Goal: Information Seeking & Learning: Learn about a topic

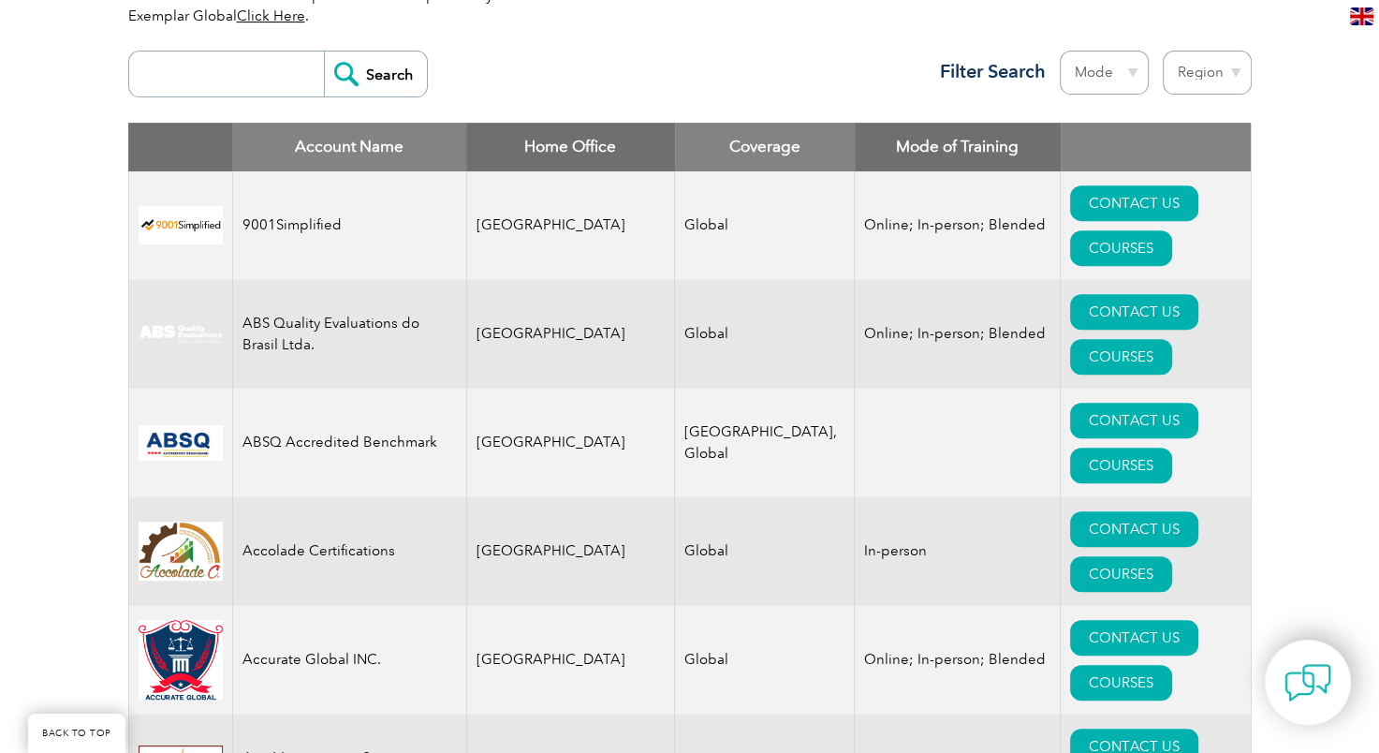
scroll to position [702, 0]
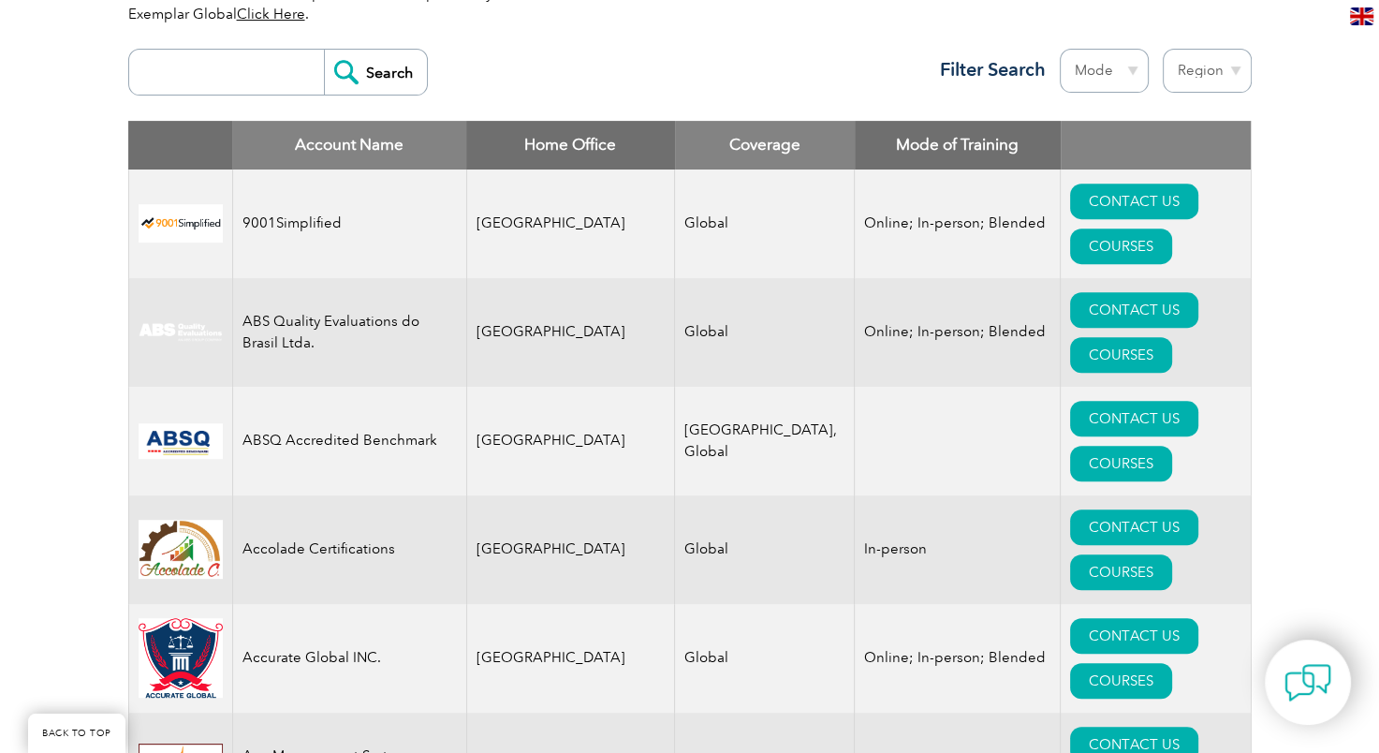
click at [264, 78] on input "search" at bounding box center [231, 72] width 185 height 45
type input "infosec"
click at [324, 50] on input "Search" at bounding box center [375, 72] width 103 height 45
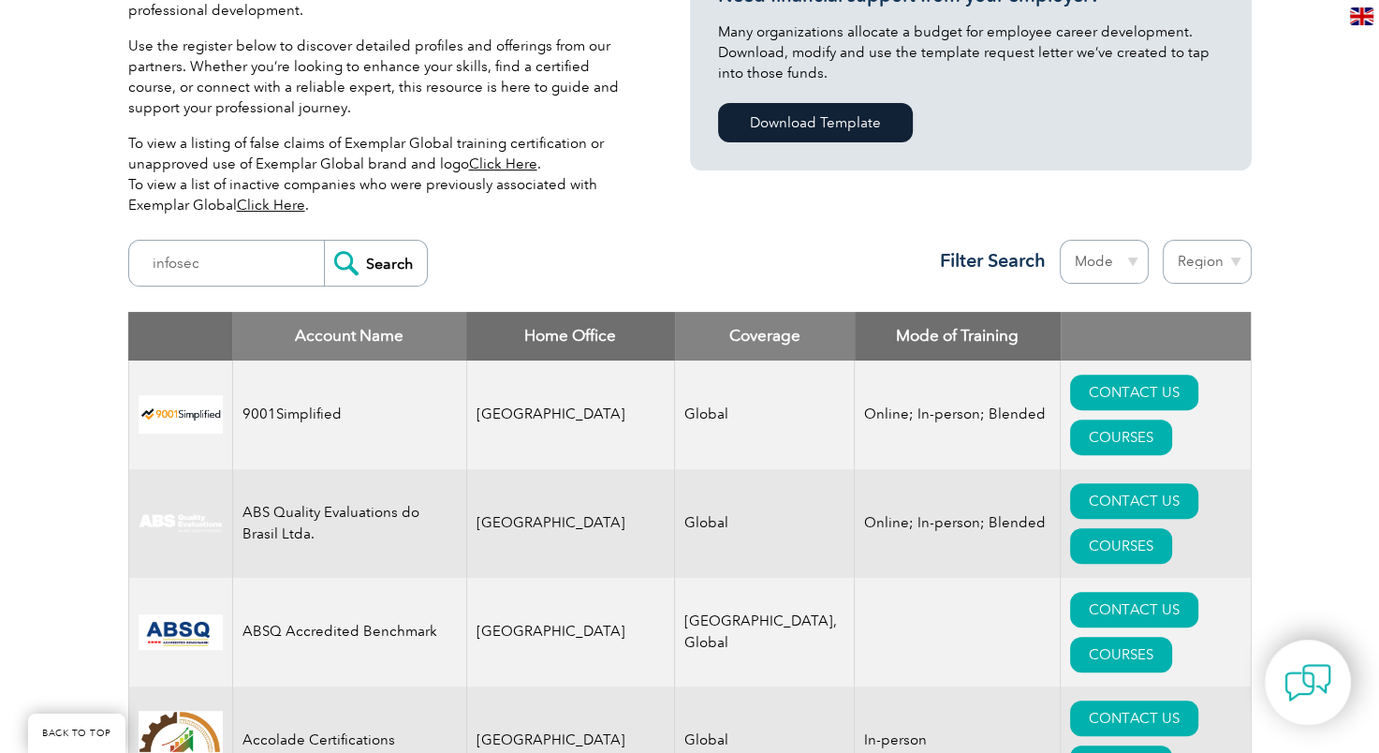
scroll to position [500, 0]
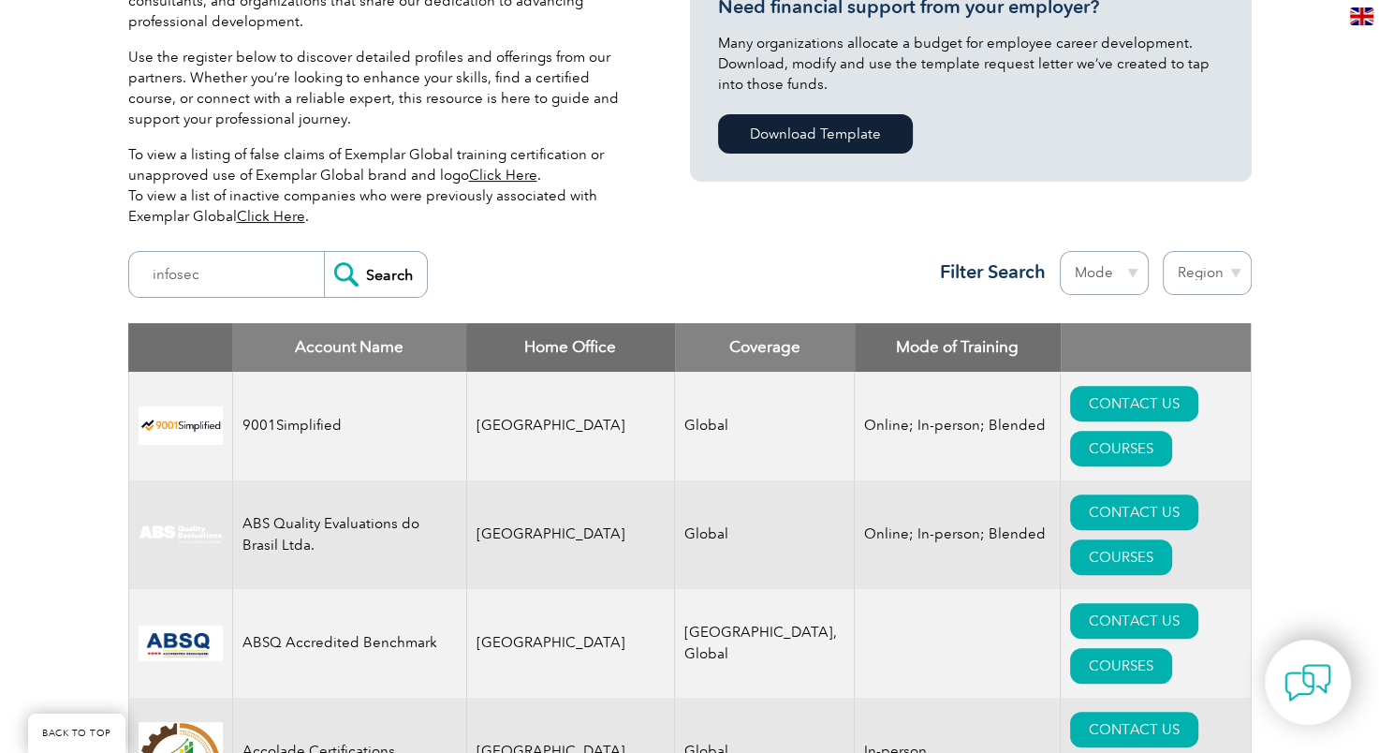
click at [1229, 270] on select "Region Australia Bahrain Bangladesh Brazil Canada Colombia Dominican Republic E…" at bounding box center [1206, 273] width 89 height 44
select select "India"
click at [1162, 251] on select "Region Australia Bahrain Bangladesh Brazil Canada Colombia Dominican Republic E…" at bounding box center [1206, 273] width 89 height 44
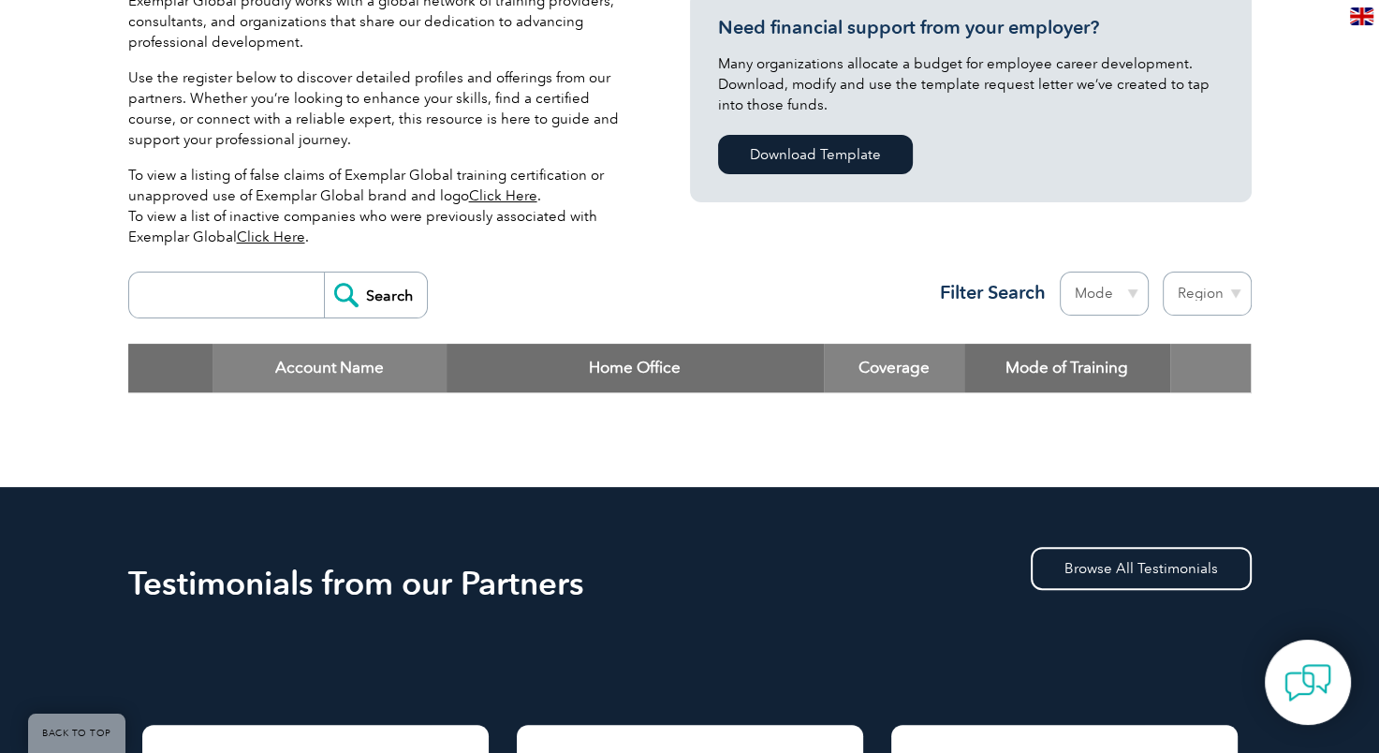
scroll to position [479, 0]
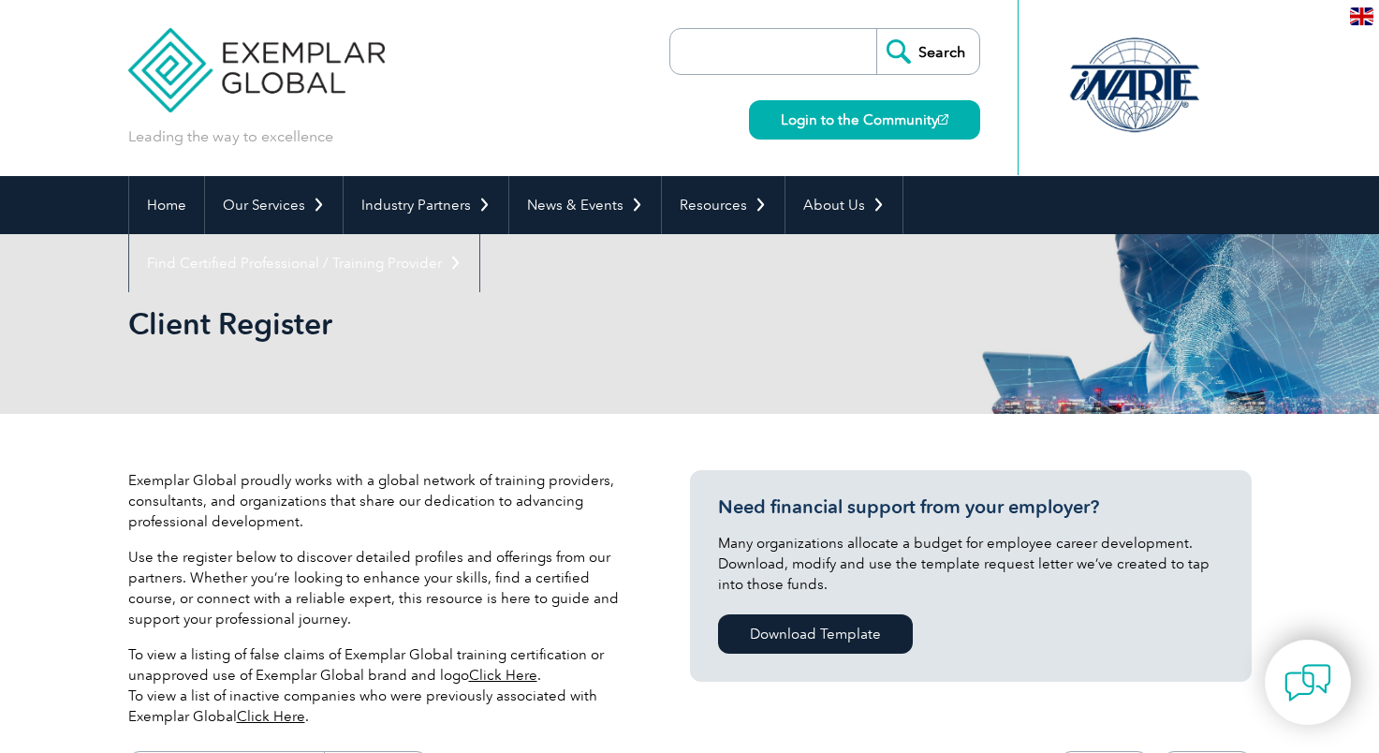
select select "India"
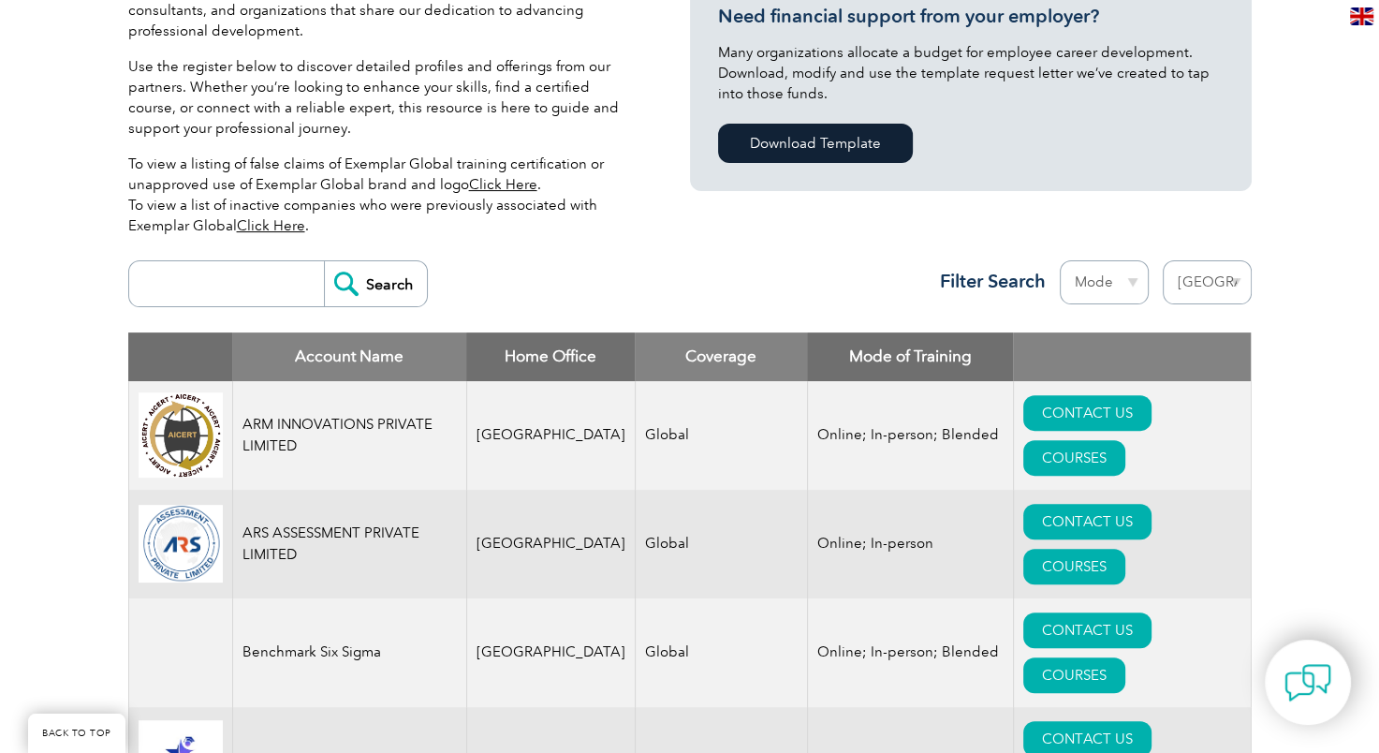
scroll to position [490, 0]
click at [1099, 277] on select "Mode Online In-person Blended" at bounding box center [1104, 282] width 89 height 44
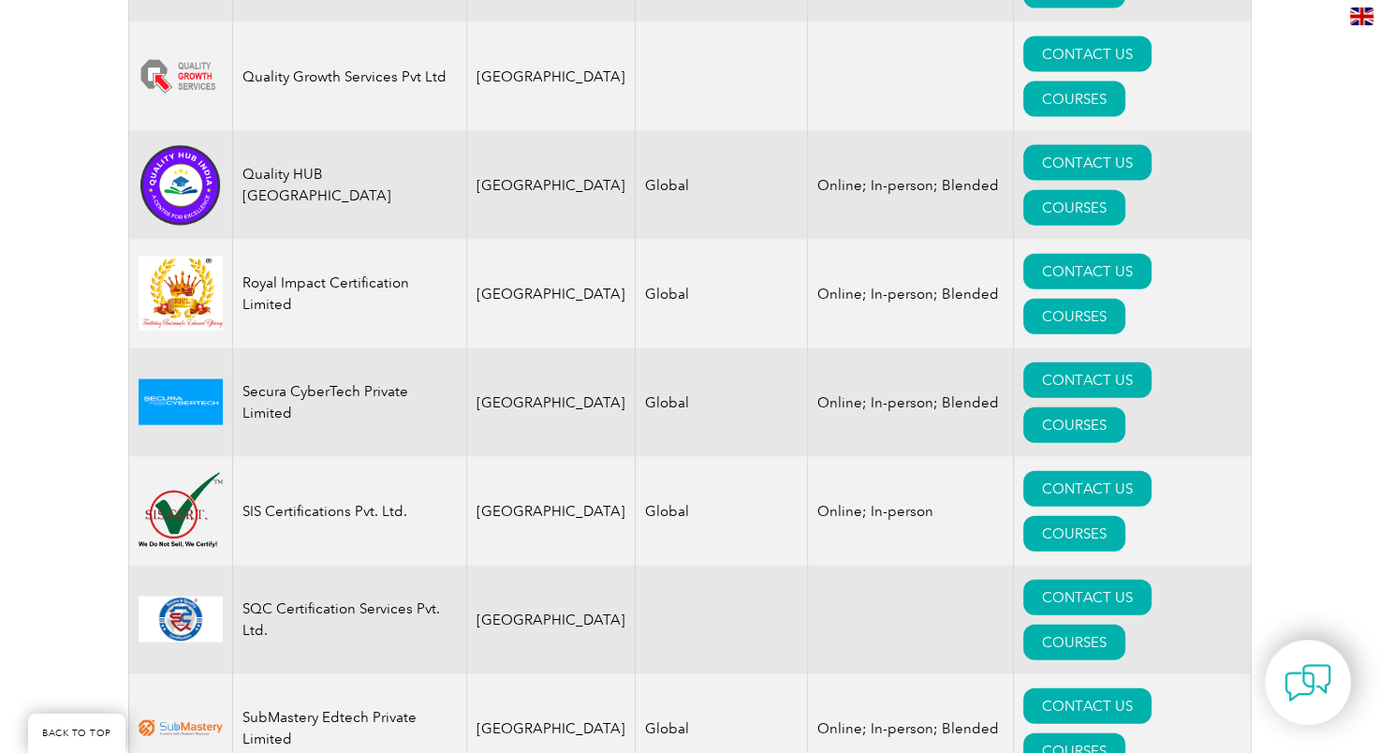
scroll to position [4126, 0]
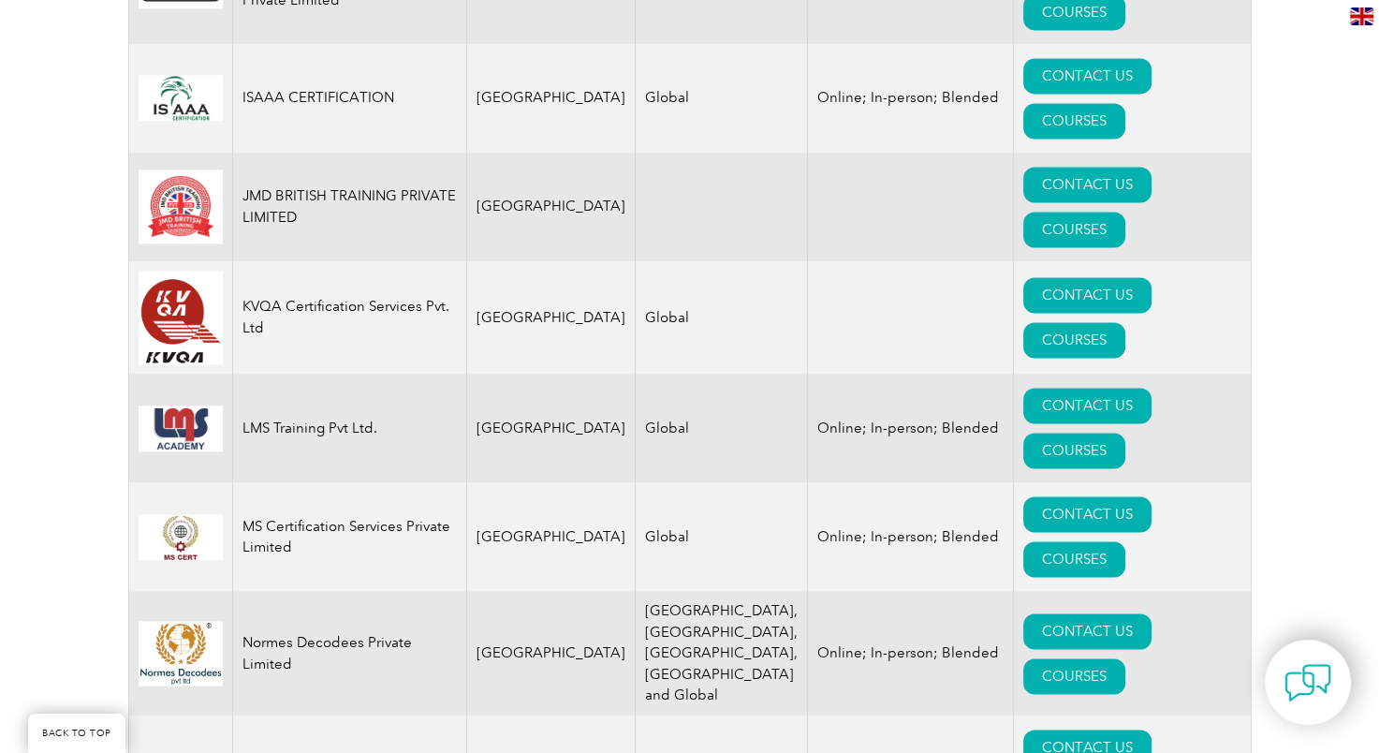
scroll to position [2473, 0]
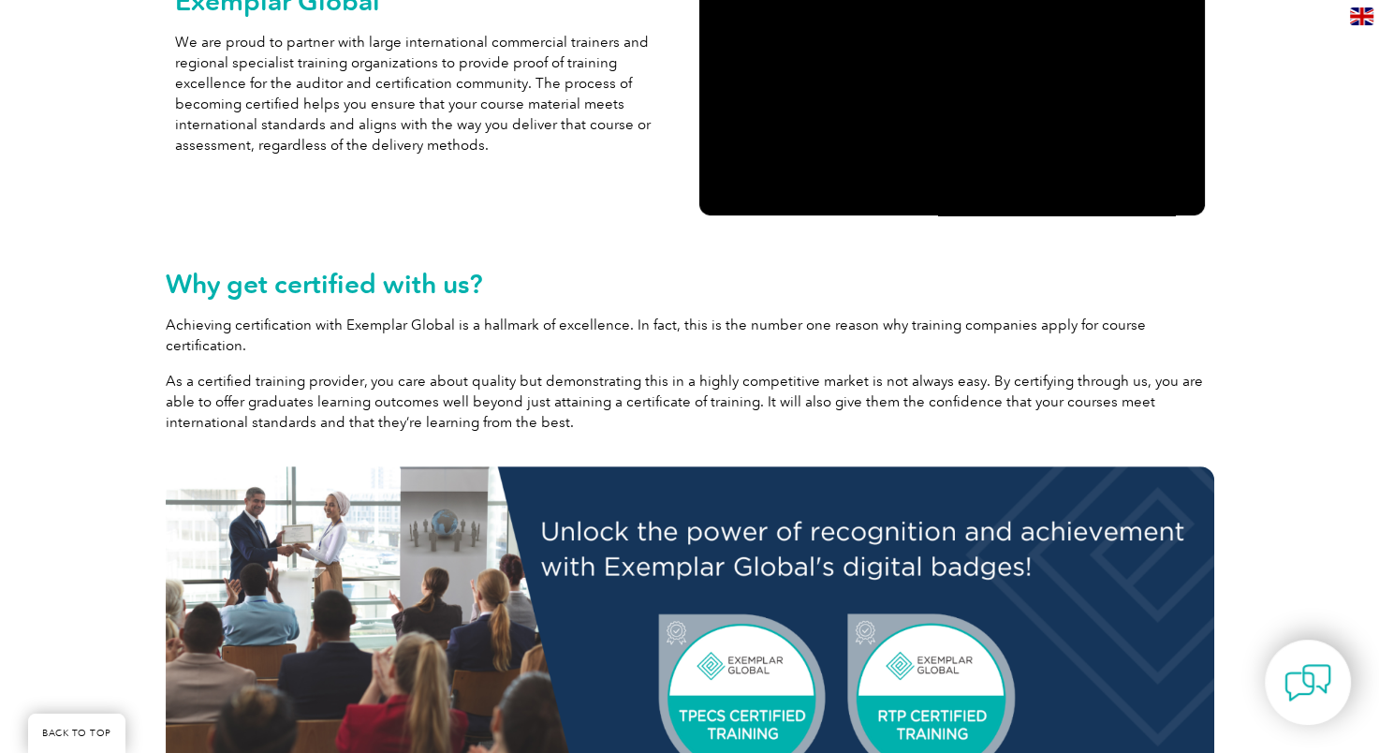
scroll to position [457, 0]
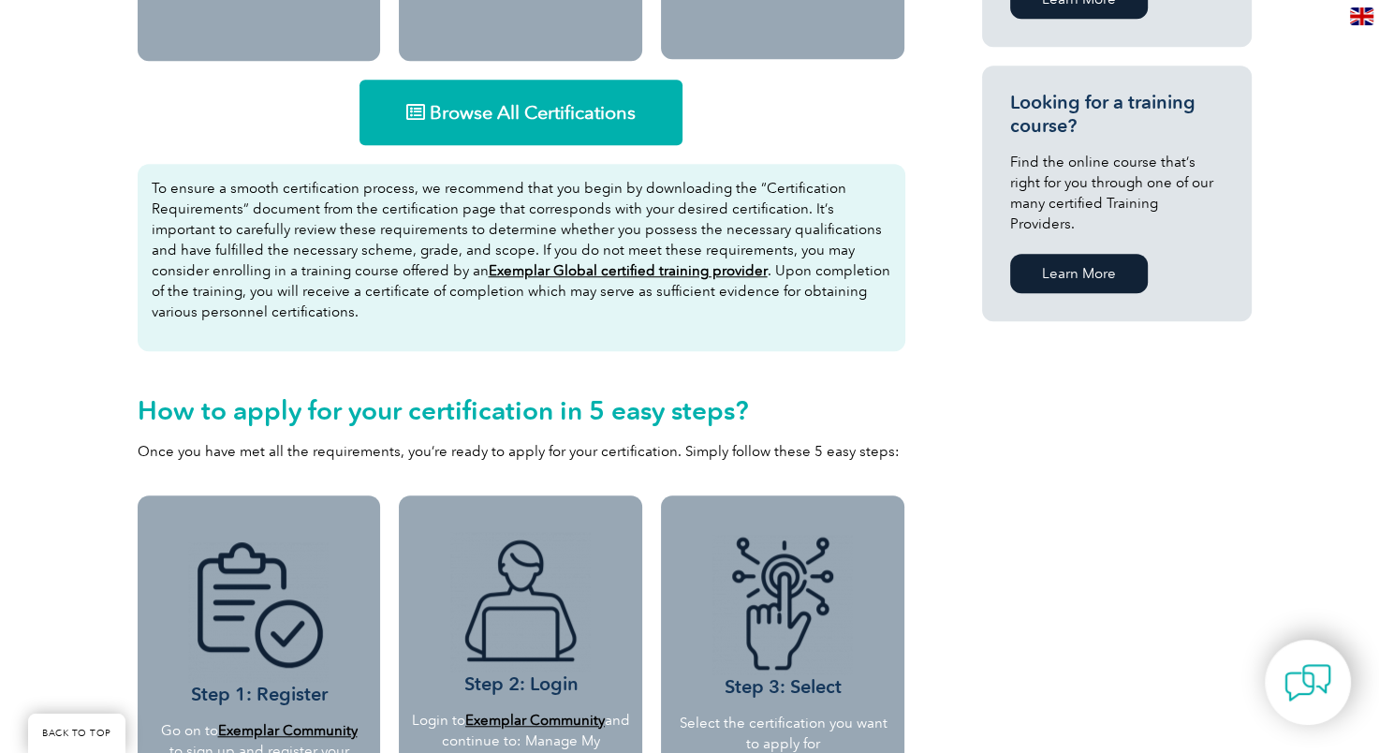
scroll to position [1243, 0]
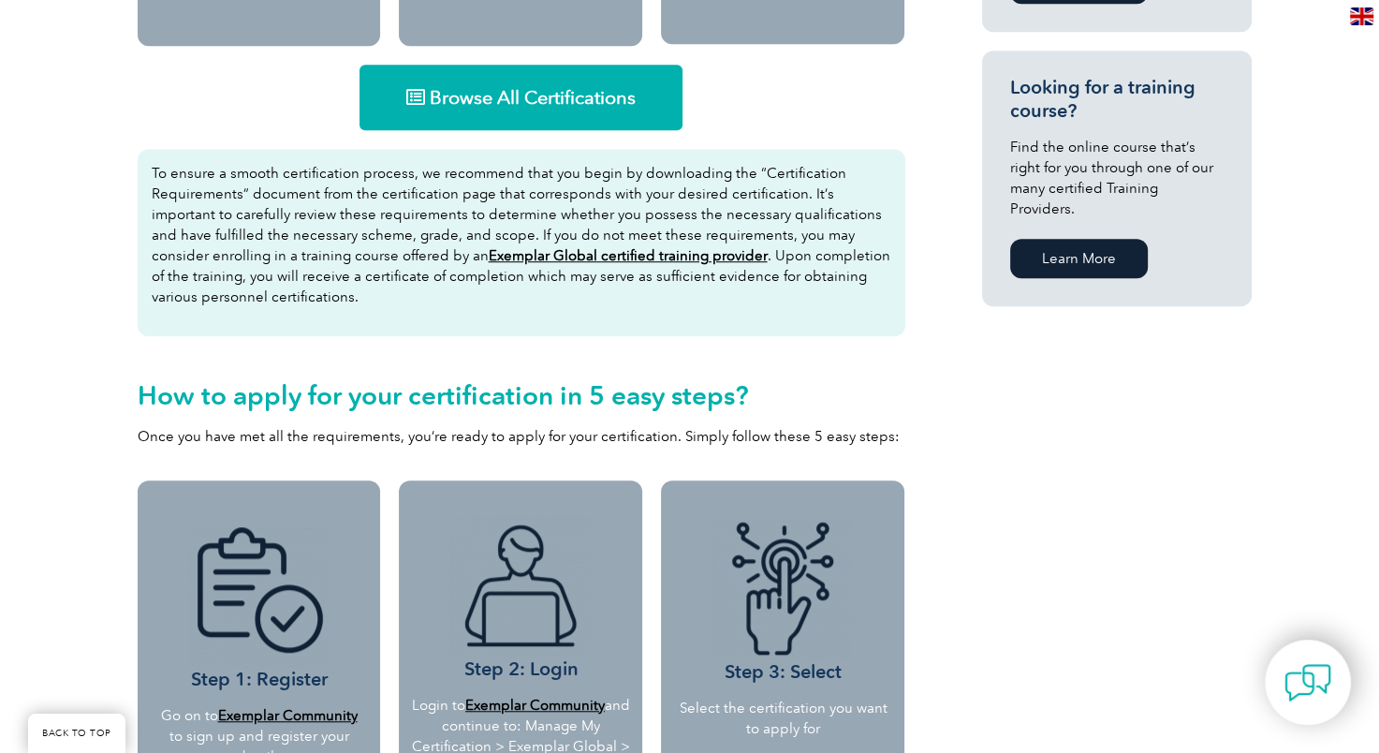
click at [484, 95] on span "Browse All Certifications" at bounding box center [533, 97] width 206 height 19
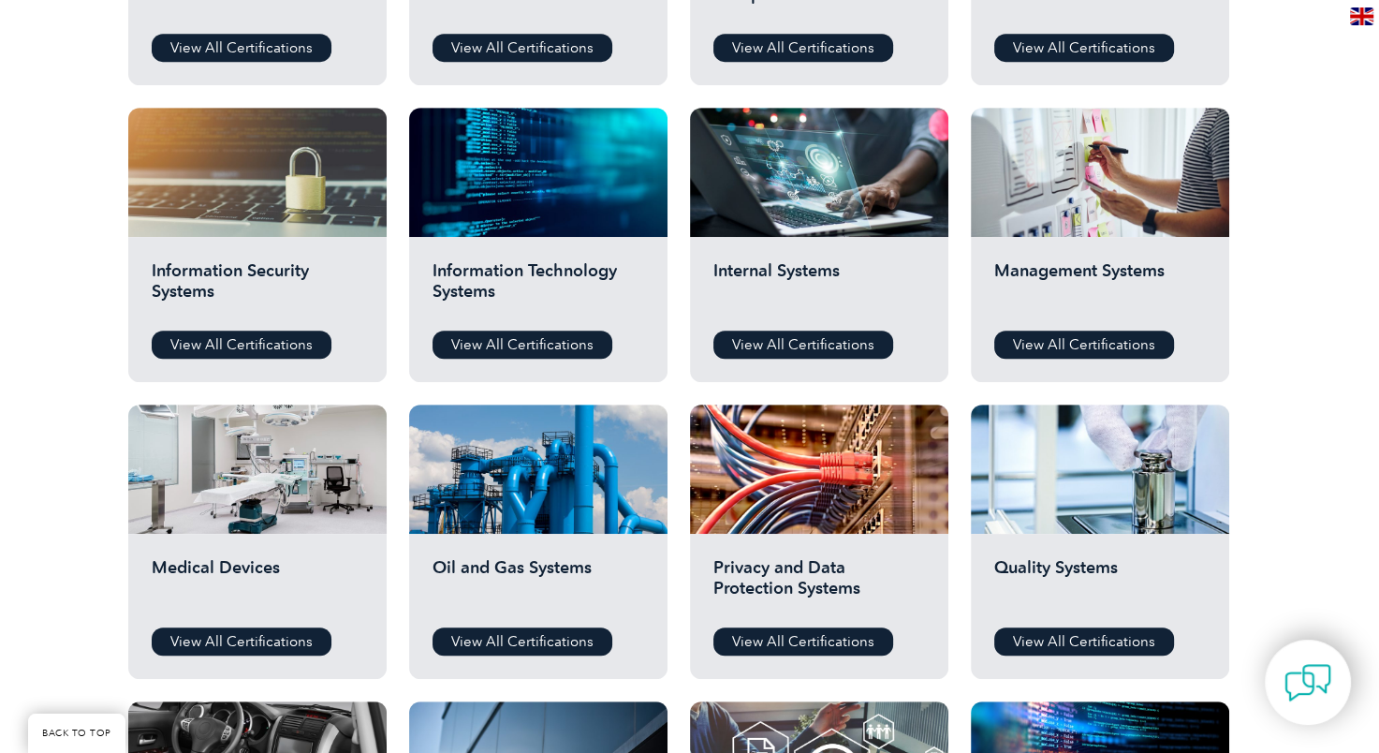
scroll to position [899, 0]
click at [533, 337] on link "View All Certifications" at bounding box center [522, 344] width 180 height 28
click at [249, 331] on link "View All Certifications" at bounding box center [242, 344] width 180 height 28
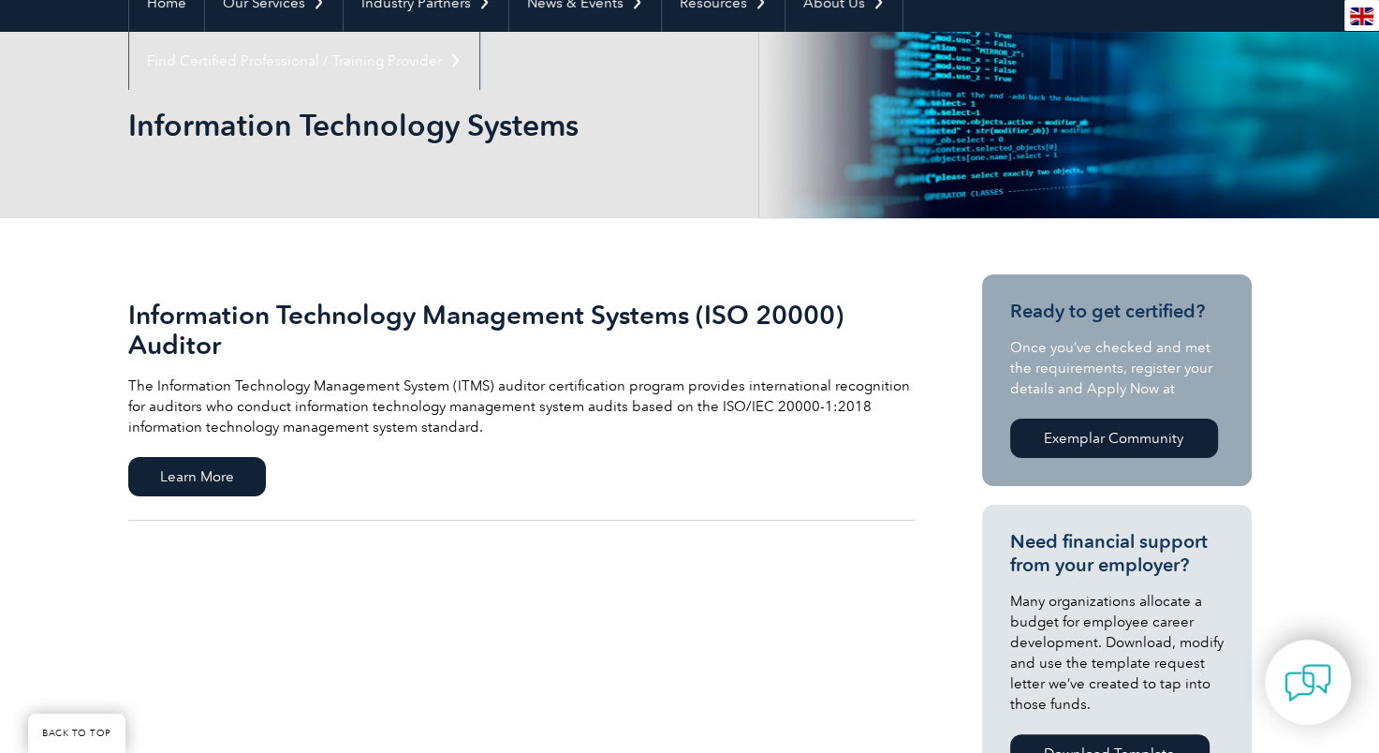
scroll to position [386, 0]
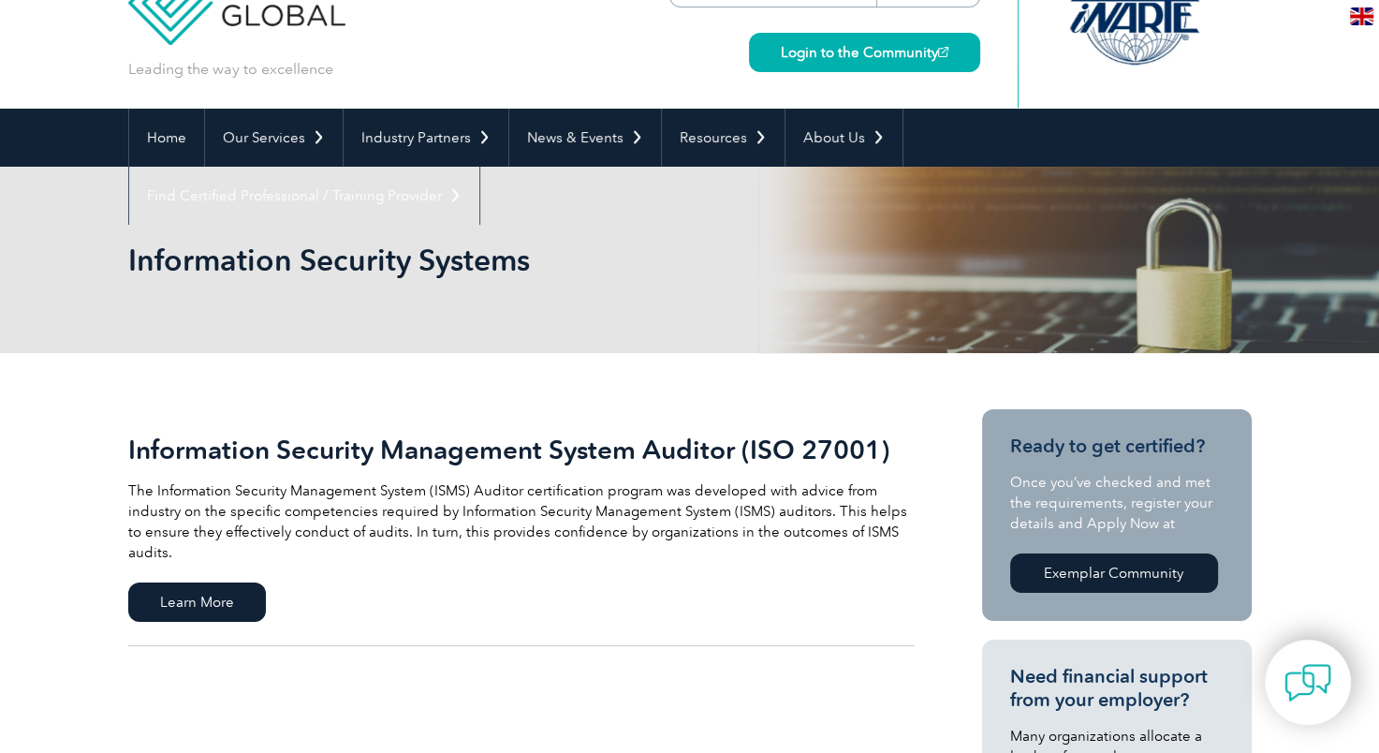
scroll to position [2, 0]
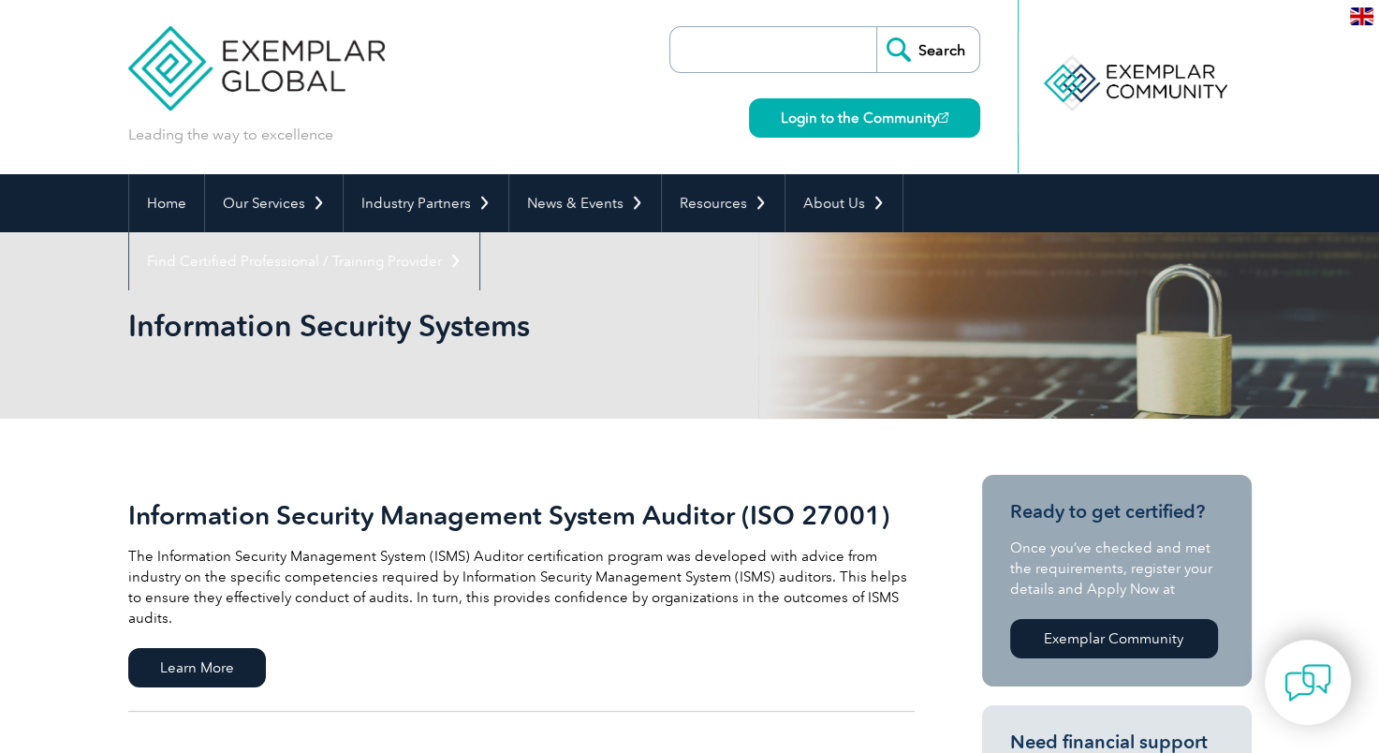
click at [723, 60] on input "search" at bounding box center [778, 49] width 197 height 45
type input "42001"
click at [876, 27] on input "Search" at bounding box center [927, 49] width 103 height 45
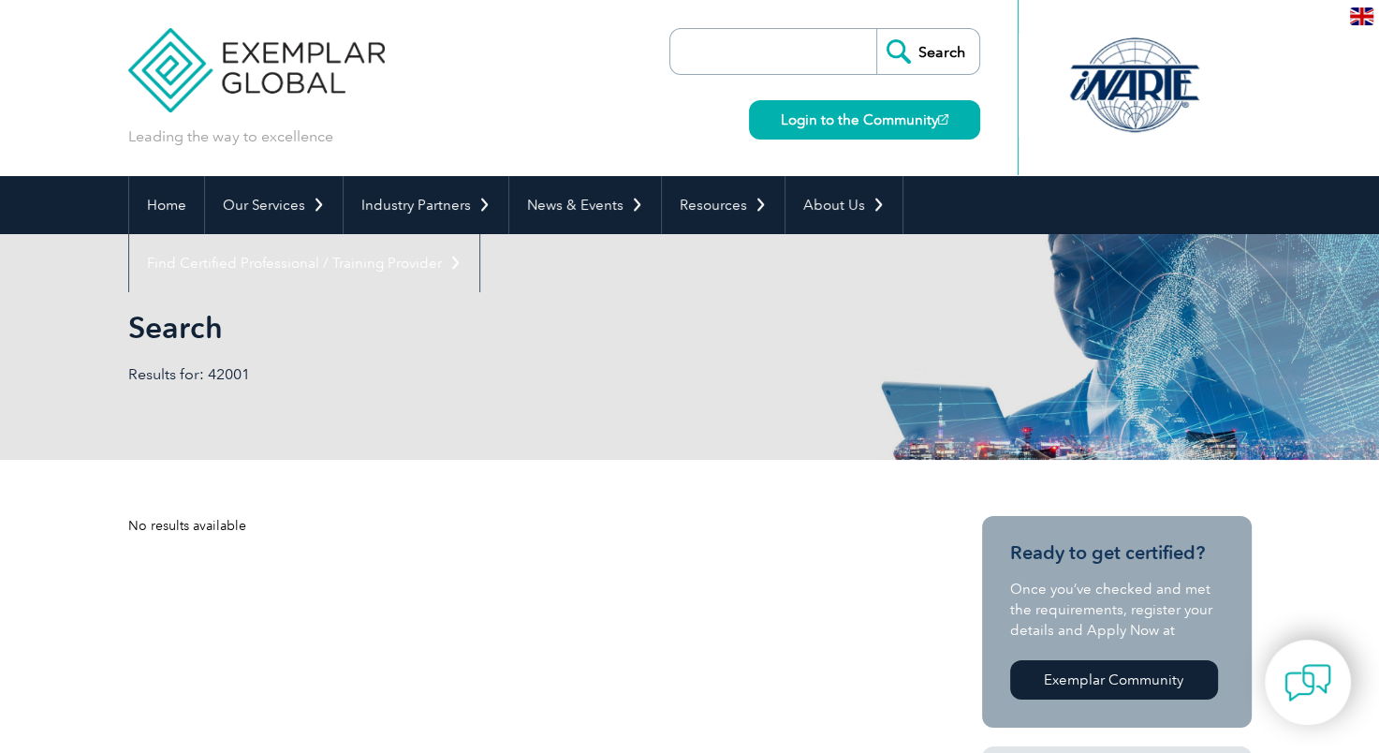
click at [723, 60] on input "search" at bounding box center [778, 51] width 197 height 45
type input "27002"
click at [876, 29] on input "Search" at bounding box center [927, 51] width 103 height 45
click at [745, 56] on input "search" at bounding box center [778, 51] width 197 height 45
type input "27001"
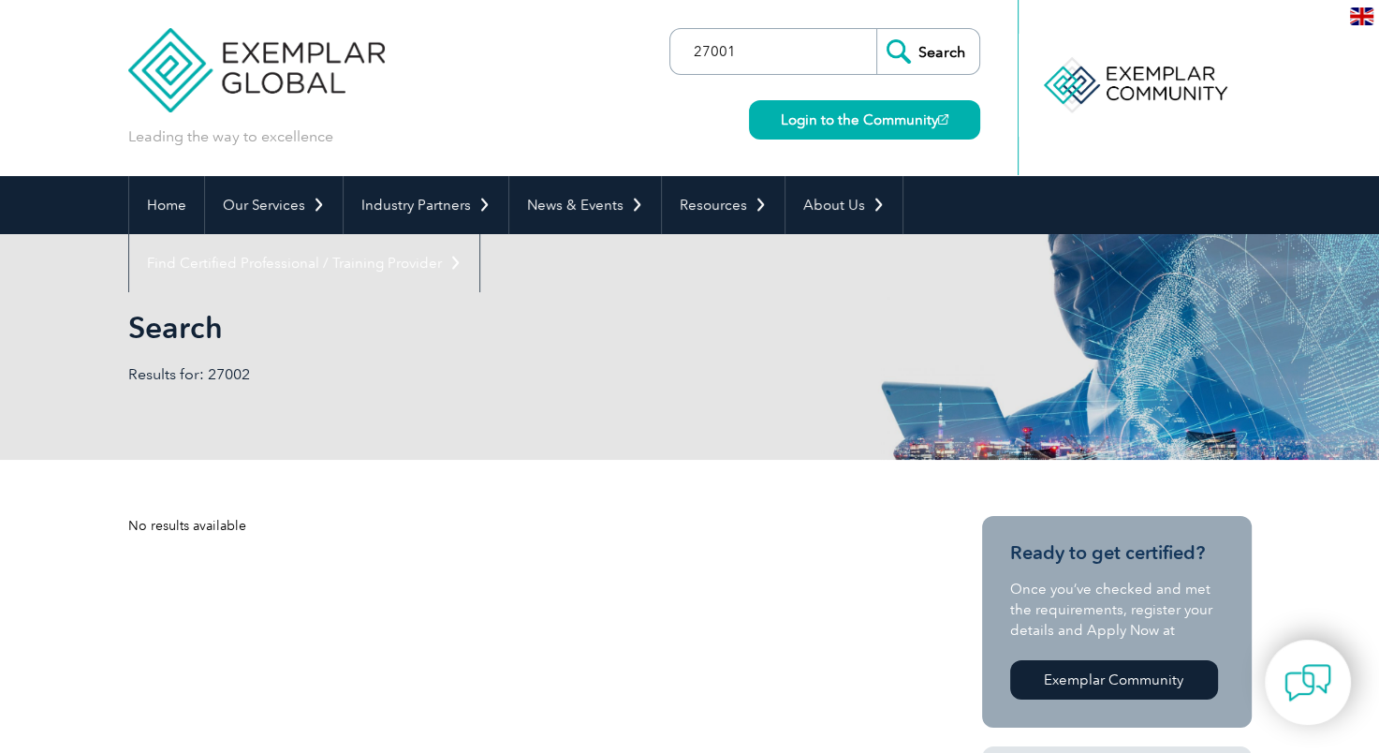
click at [876, 29] on input "Search" at bounding box center [927, 51] width 103 height 45
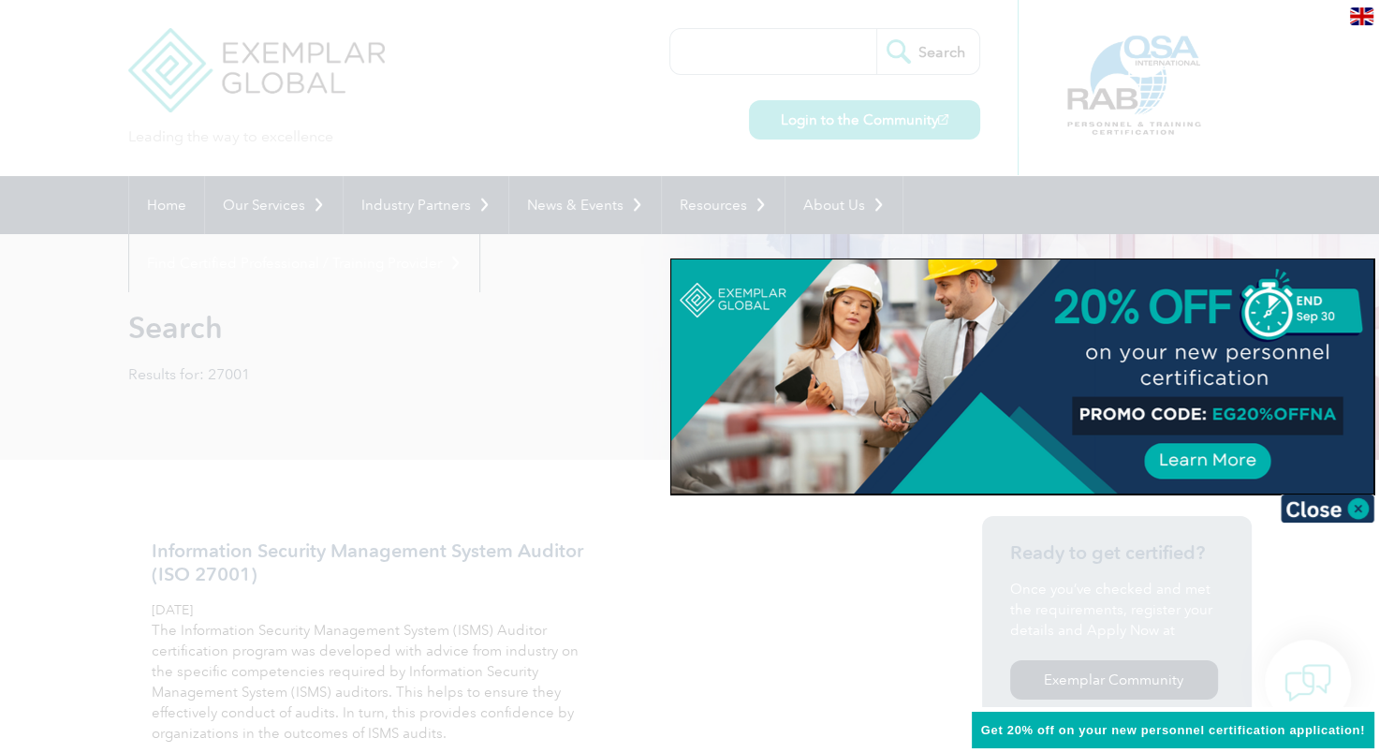
click at [824, 528] on div at bounding box center [689, 376] width 1379 height 753
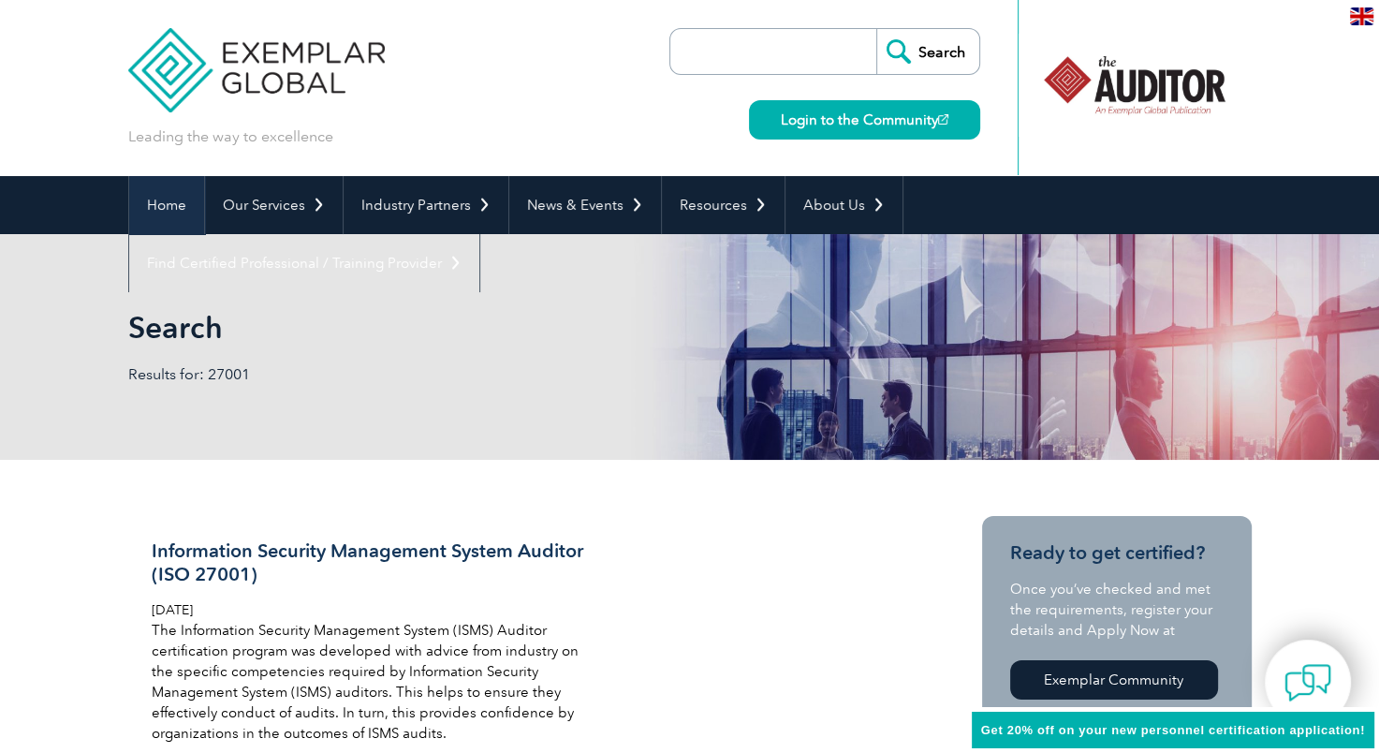
click at [172, 219] on link "Home" at bounding box center [166, 205] width 75 height 58
